Goal: Information Seeking & Learning: Learn about a topic

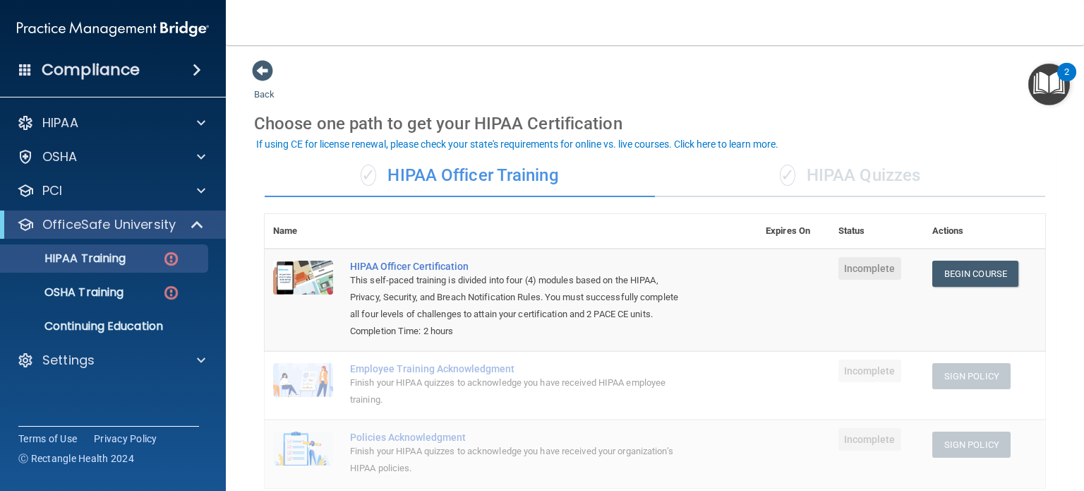
click at [817, 172] on div "✓ HIPAA Quizzes" at bounding box center [850, 176] width 390 height 42
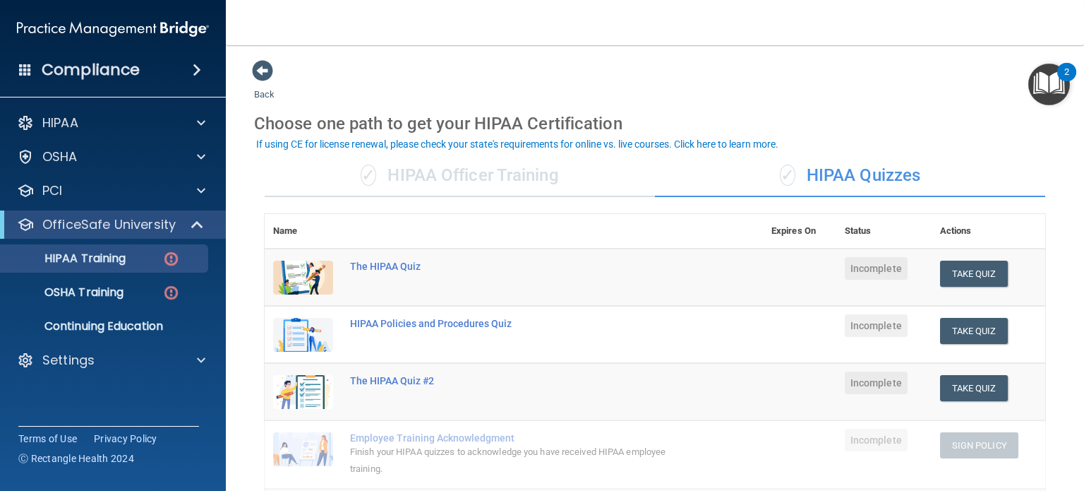
click at [478, 177] on div "✓ HIPAA Officer Training" at bounding box center [460, 176] width 390 height 42
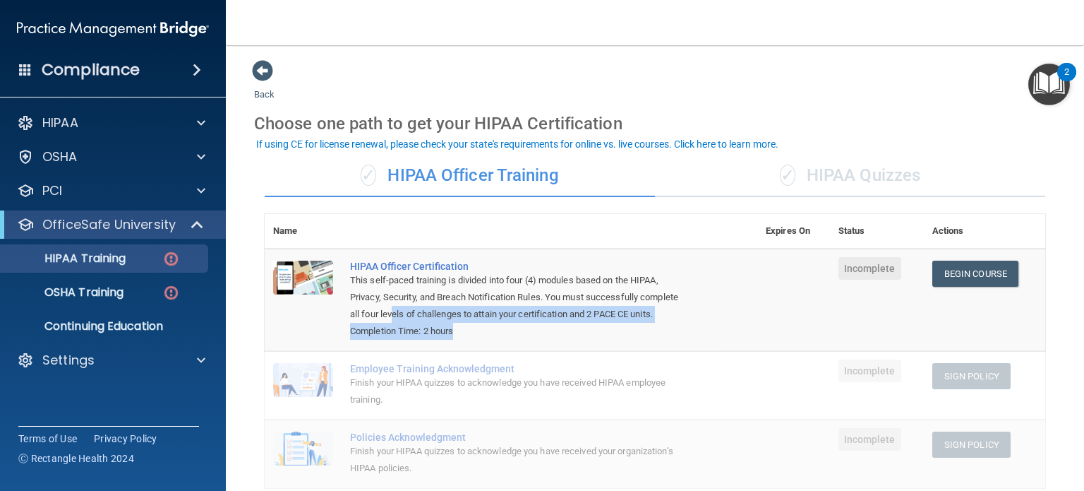
drag, startPoint x: 461, startPoint y: 347, endPoint x: 433, endPoint y: 321, distance: 37.9
click at [433, 321] on td "HIPAA Officer Certification This self-paced training is divided into four (4) m…" at bounding box center [550, 299] width 416 height 102
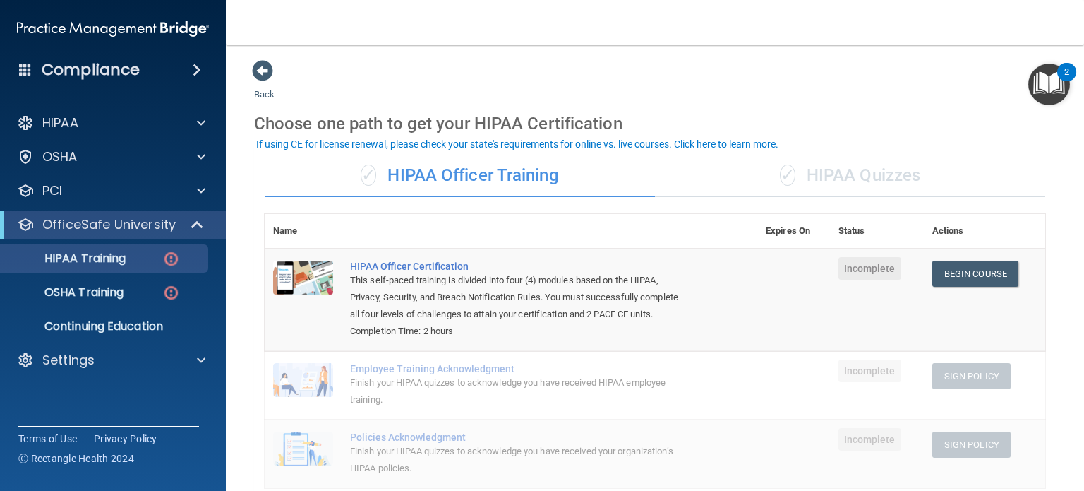
click at [417, 304] on div "This self-paced training is divided into four (4) modules based on the HIPAA, P…" at bounding box center [518, 297] width 337 height 51
click at [438, 263] on div "HIPAA Officer Certification" at bounding box center [518, 265] width 337 height 11
drag, startPoint x: 633, startPoint y: 313, endPoint x: 681, endPoint y: 316, distance: 47.4
click at [681, 316] on div "This self-paced training is divided into four (4) modules based on the HIPAA, P…" at bounding box center [518, 297] width 337 height 51
click at [652, 318] on div "This self-paced training is divided into four (4) modules based on the HIPAA, P…" at bounding box center [518, 297] width 337 height 51
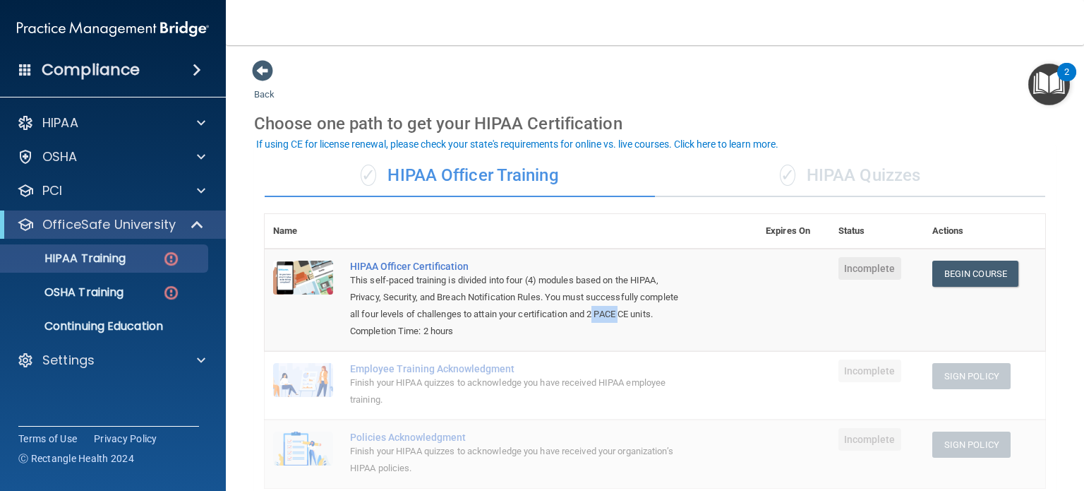
drag, startPoint x: 635, startPoint y: 310, endPoint x: 667, endPoint y: 318, distance: 32.7
click at [667, 318] on div "This self-paced training is divided into four (4) modules based on the HIPAA, P…" at bounding box center [518, 297] width 337 height 51
click at [645, 316] on div "This self-paced training is divided into four (4) modules based on the HIPAA, P…" at bounding box center [518, 297] width 337 height 51
drag, startPoint x: 636, startPoint y: 315, endPoint x: 662, endPoint y: 322, distance: 27.1
click at [662, 322] on div "This self-paced training is divided into four (4) modules based on the HIPAA, P…" at bounding box center [518, 297] width 337 height 51
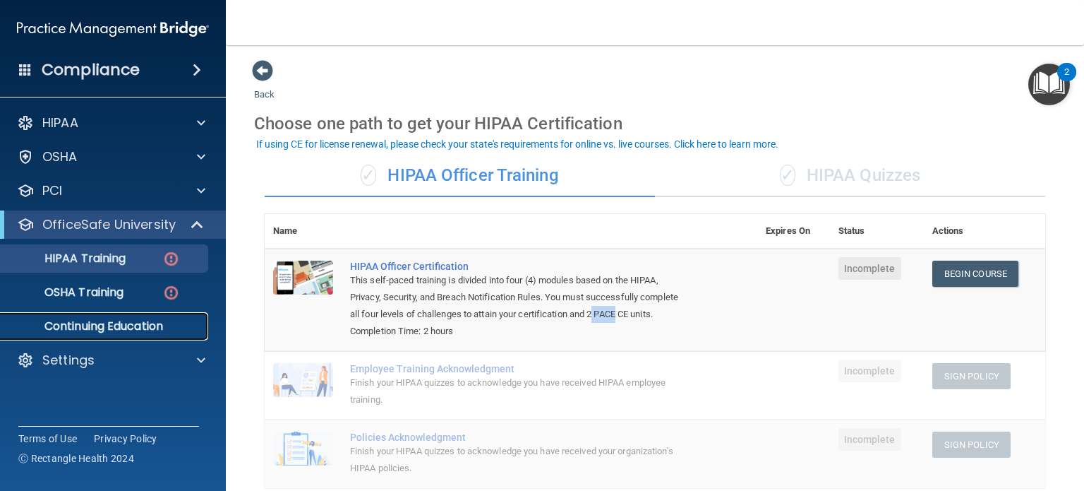
click at [159, 322] on p "Continuing Education" at bounding box center [105, 326] width 193 height 14
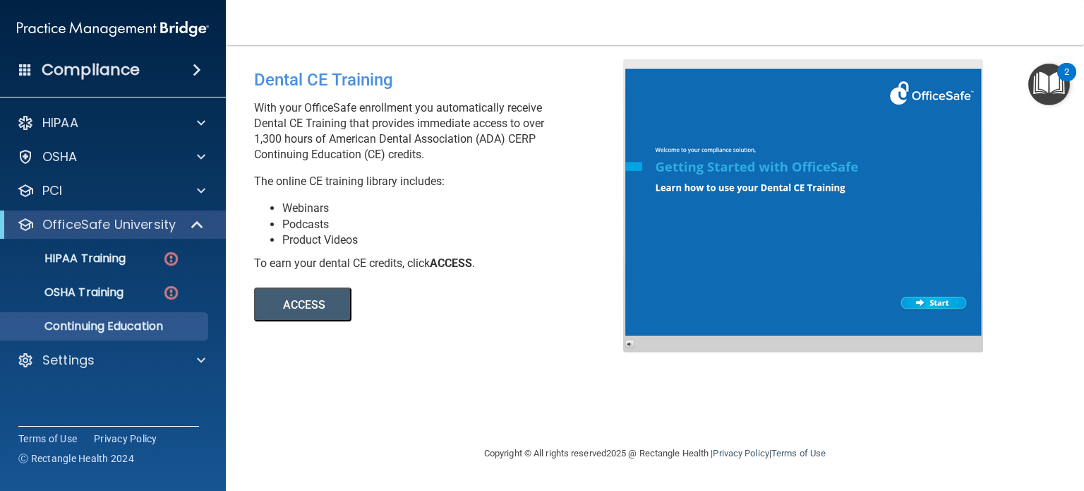
drag, startPoint x: 311, startPoint y: 140, endPoint x: 510, endPoint y: 151, distance: 199.4
click at [510, 151] on p "With your OfficeSafe enrollment you automatically receive Dental CE Training th…" at bounding box center [444, 131] width 380 height 62
click at [332, 300] on button "ACCESS" at bounding box center [302, 304] width 97 height 34
click at [198, 230] on span at bounding box center [199, 224] width 12 height 17
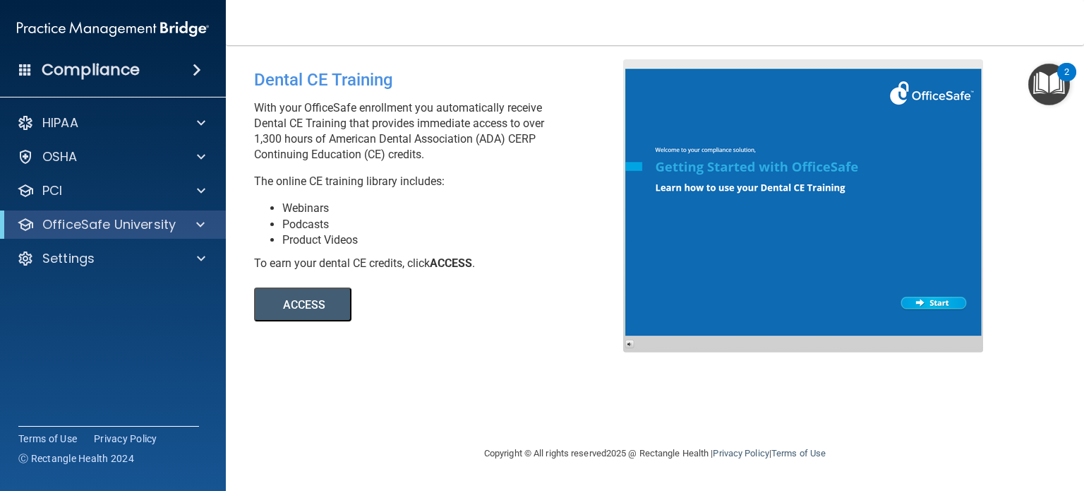
click at [201, 67] on span at bounding box center [197, 69] width 8 height 17
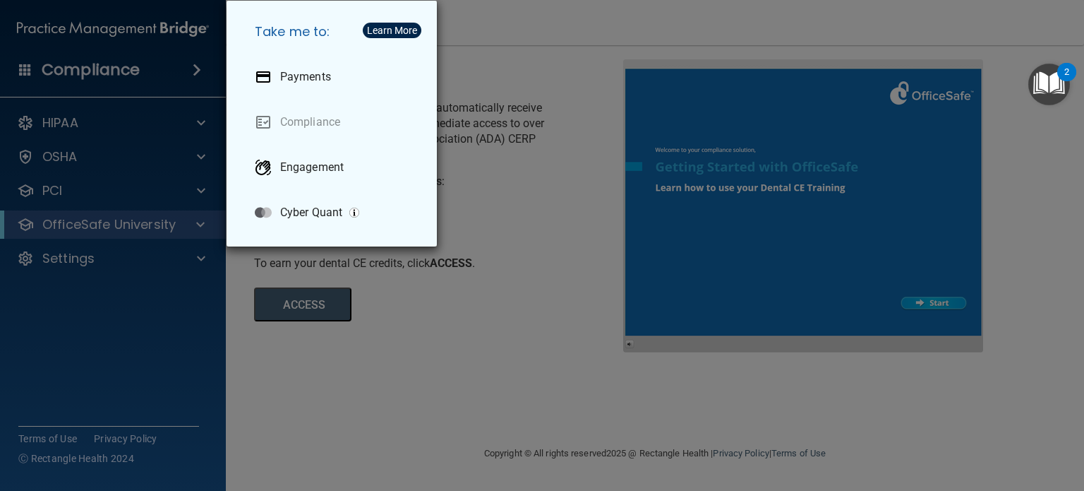
click at [479, 64] on div "Take me to: Payments Compliance Engagement Cyber Quant" at bounding box center [542, 245] width 1084 height 491
